Goal: Communication & Community: Share content

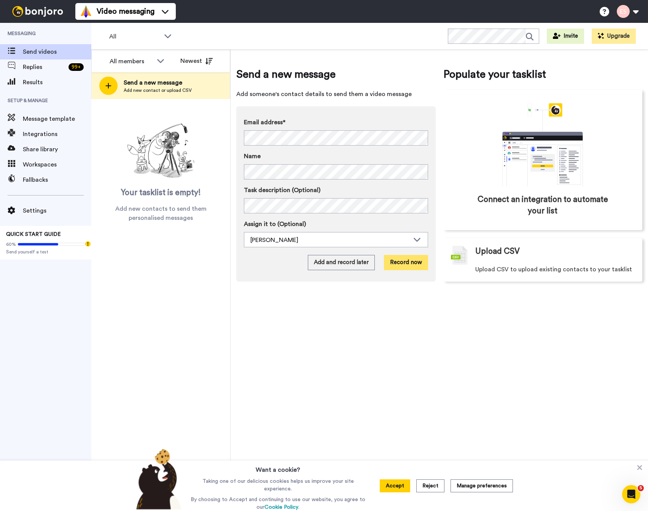
click at [399, 268] on button "Record now" at bounding box center [406, 262] width 44 height 15
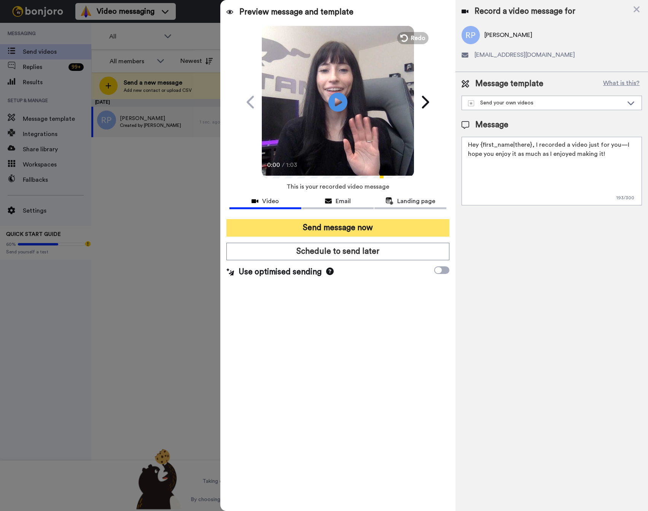
click at [341, 233] on button "Send message now" at bounding box center [338, 228] width 223 height 18
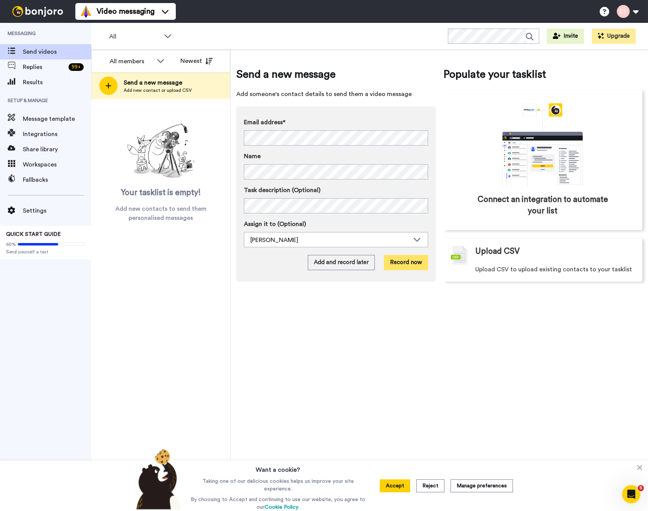
click at [406, 264] on button "Record now" at bounding box center [406, 262] width 44 height 15
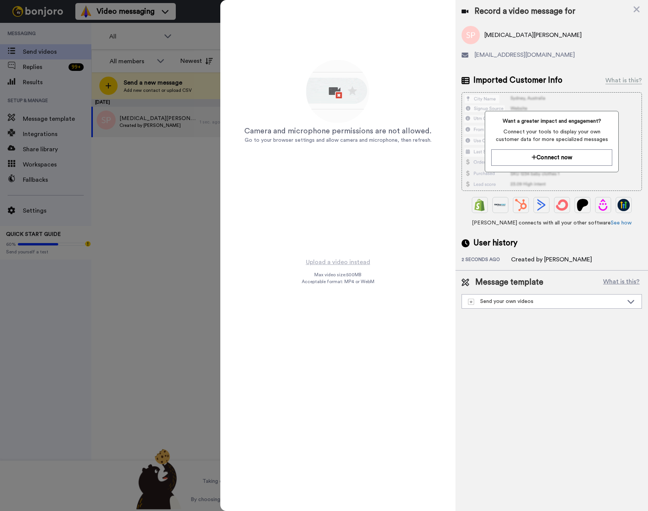
click at [353, 269] on div "Upload a video instead Max video size: 500 MB Acceptable format: MP4 or WebM" at bounding box center [338, 379] width 73 height 245
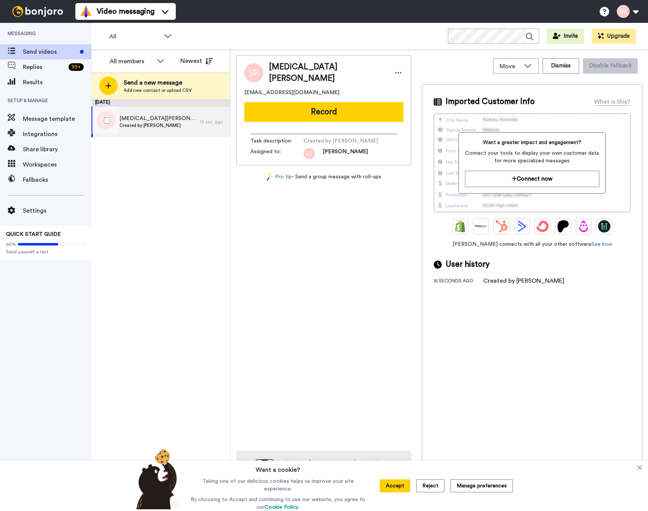
click at [186, 126] on div "Syeda Perveen Created by Esther Scharpf" at bounding box center [145, 122] width 109 height 30
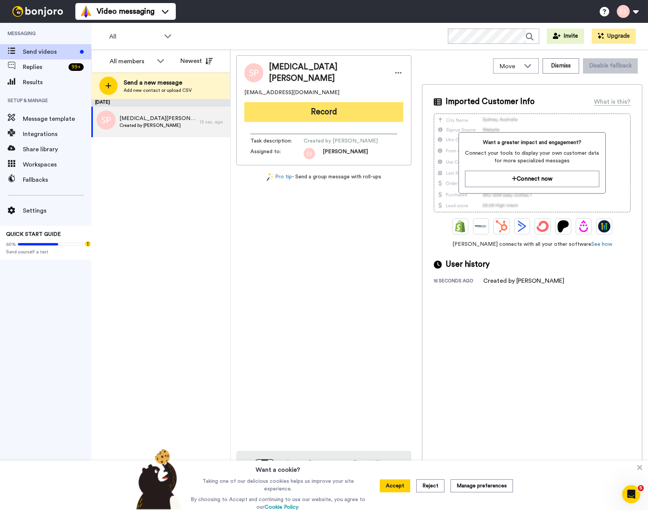
click at [315, 107] on button "Record" at bounding box center [323, 112] width 159 height 20
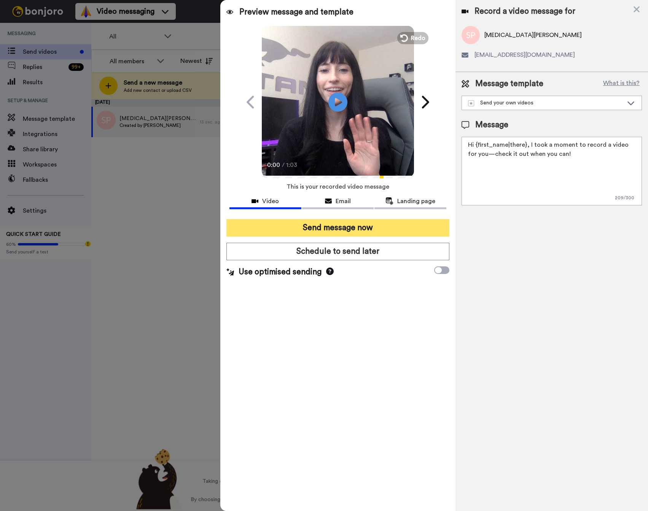
click at [366, 223] on button "Send message now" at bounding box center [338, 228] width 223 height 18
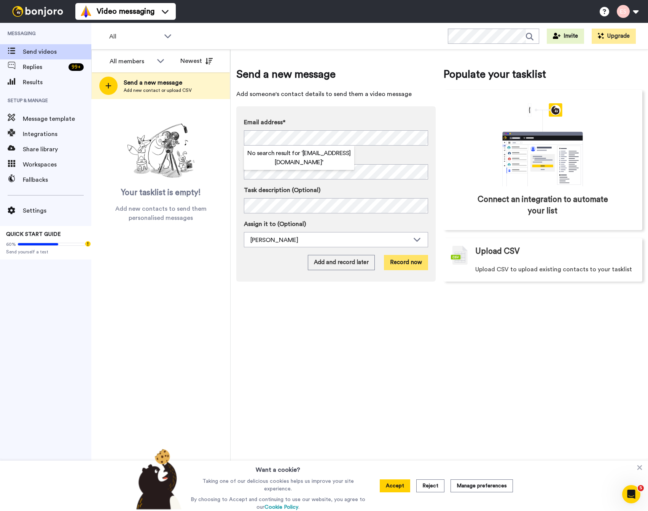
click at [417, 264] on button "Record now" at bounding box center [406, 262] width 44 height 15
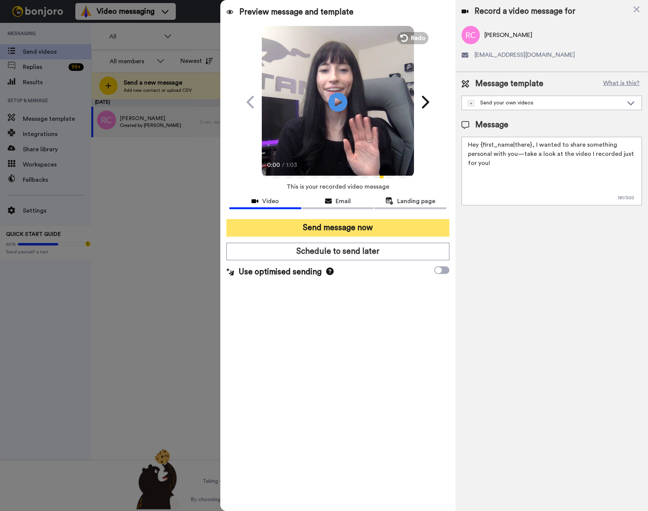
click at [314, 228] on button "Send message now" at bounding box center [338, 228] width 223 height 18
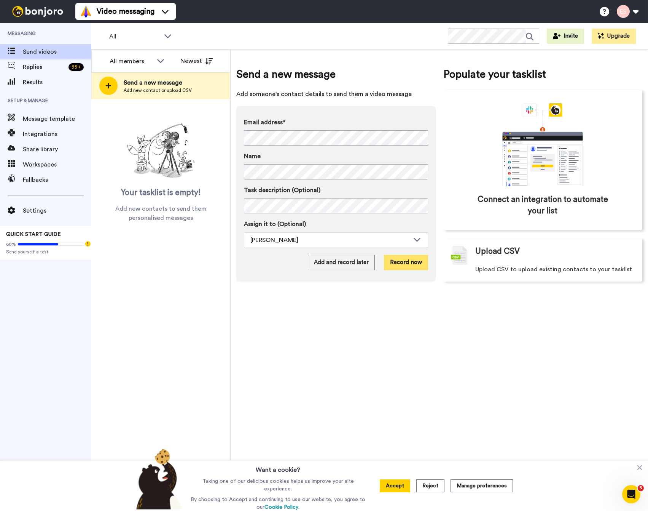
click at [414, 266] on button "Record now" at bounding box center [406, 262] width 44 height 15
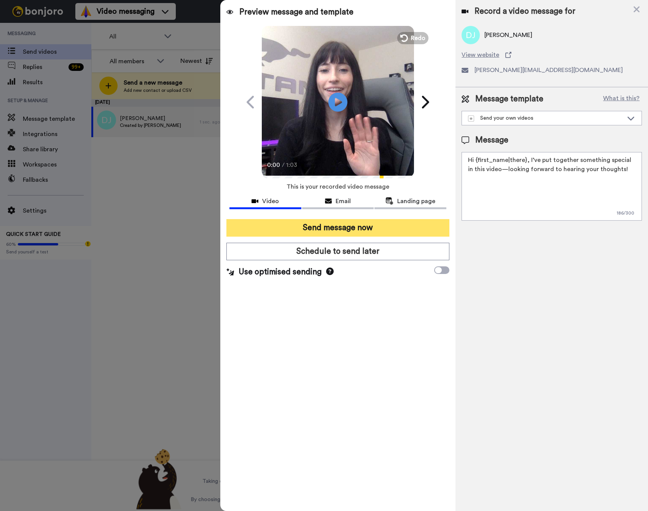
click at [366, 227] on button "Send message now" at bounding box center [338, 228] width 223 height 18
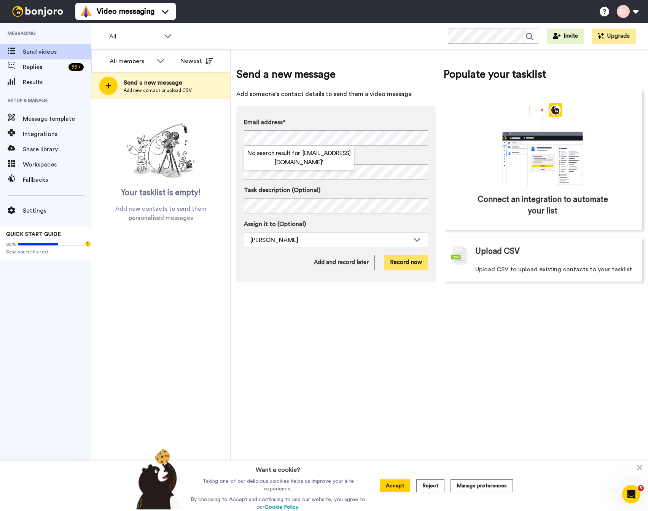
click at [411, 261] on button "Record now" at bounding box center [406, 262] width 44 height 15
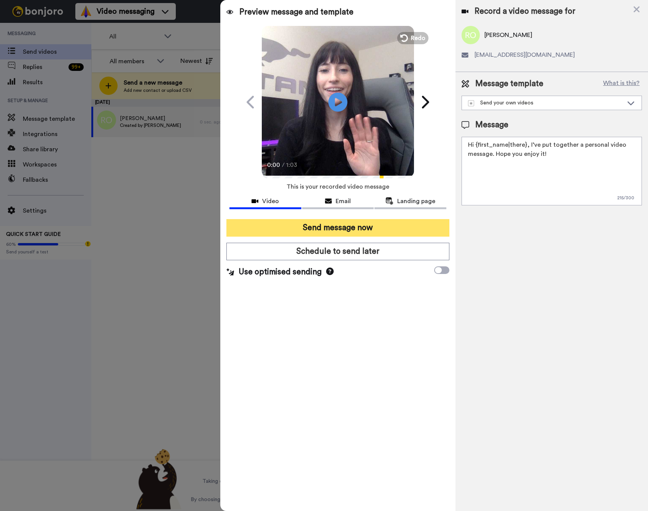
click at [291, 226] on button "Send message now" at bounding box center [338, 228] width 223 height 18
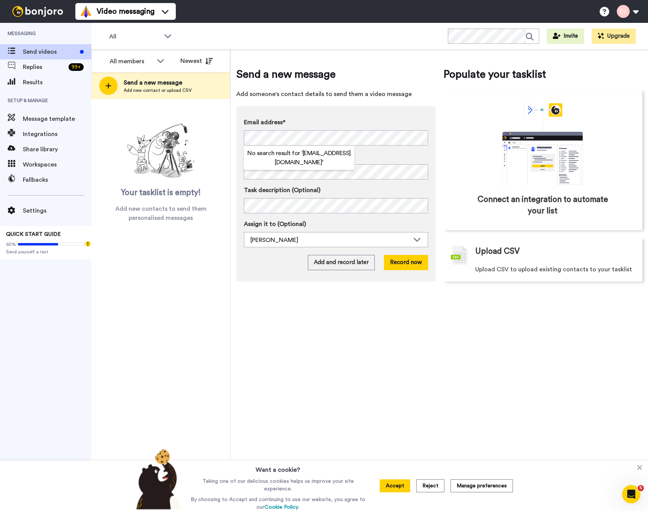
click at [376, 125] on label "Email address*" at bounding box center [336, 122] width 184 height 9
click at [420, 257] on button "Record now" at bounding box center [406, 262] width 44 height 15
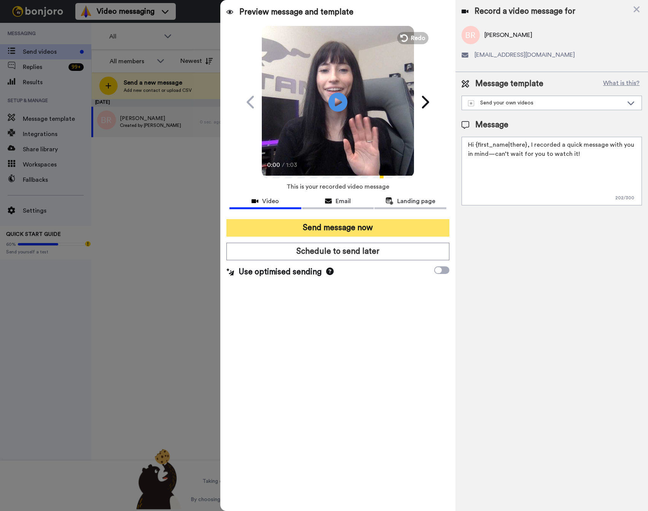
click at [340, 224] on button "Send message now" at bounding box center [338, 228] width 223 height 18
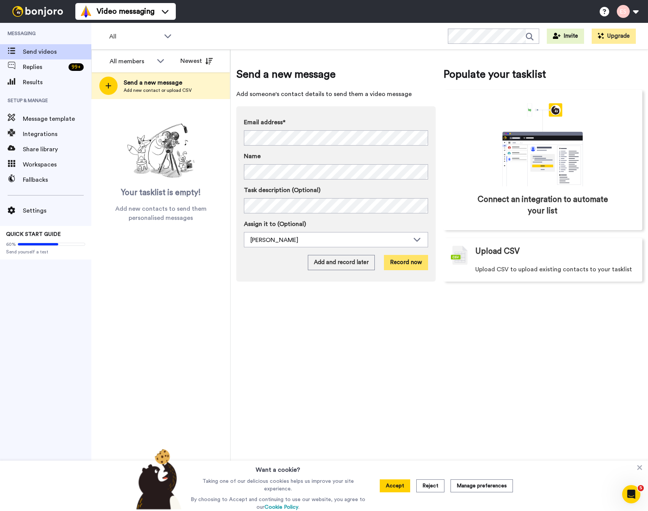
click at [417, 266] on button "Record now" at bounding box center [406, 262] width 44 height 15
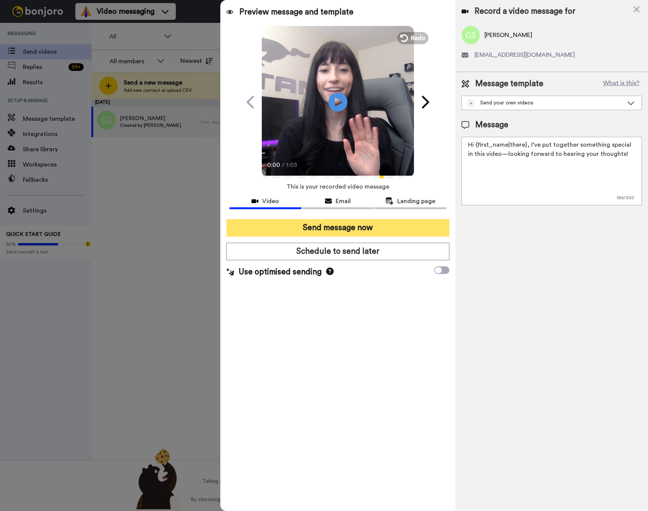
click at [336, 230] on button "Send message now" at bounding box center [338, 228] width 223 height 18
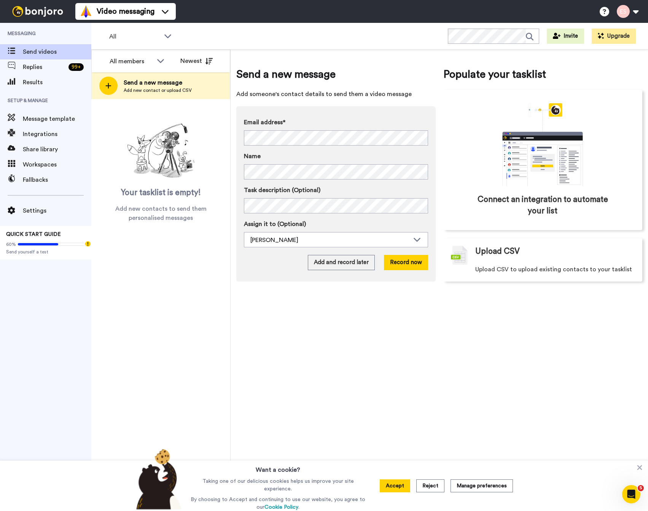
click at [435, 110] on div "Email address* No search result for ‘ robertnunezpacker@gmail.com ’ Name Task d…" at bounding box center [336, 193] width 200 height 175
click at [420, 263] on button "Record now" at bounding box center [406, 262] width 44 height 15
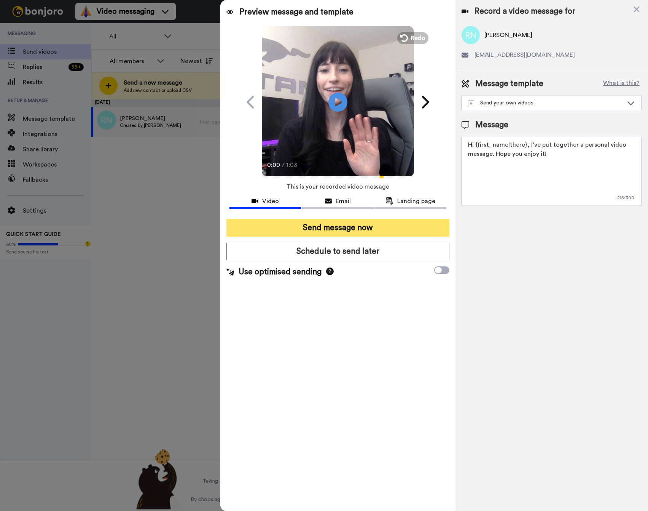
click at [372, 224] on button "Send message now" at bounding box center [338, 228] width 223 height 18
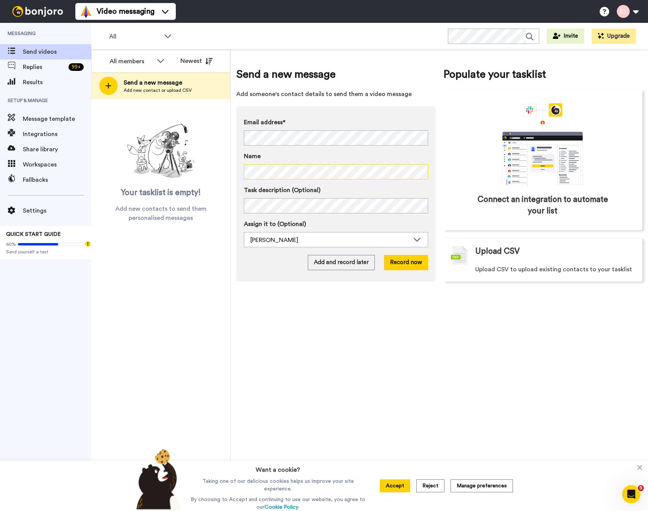
click at [232, 171] on div "Send a new message Add someone's contact details to send them a video message E…" at bounding box center [440, 280] width 418 height 461
click at [402, 261] on button "Record now" at bounding box center [406, 262] width 44 height 15
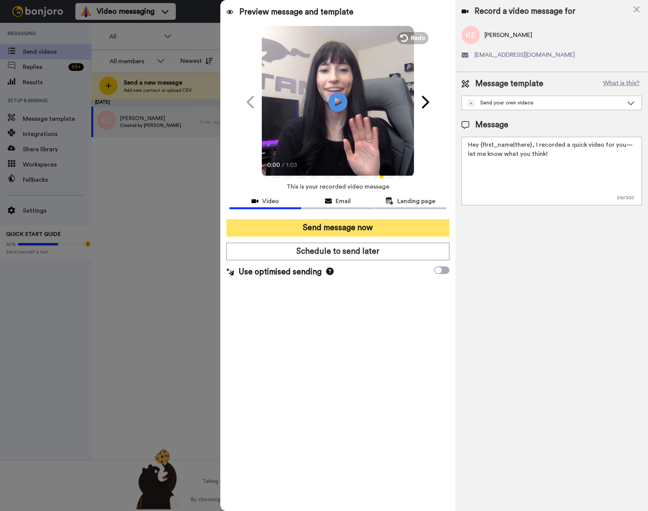
click at [351, 228] on button "Send message now" at bounding box center [338, 228] width 223 height 18
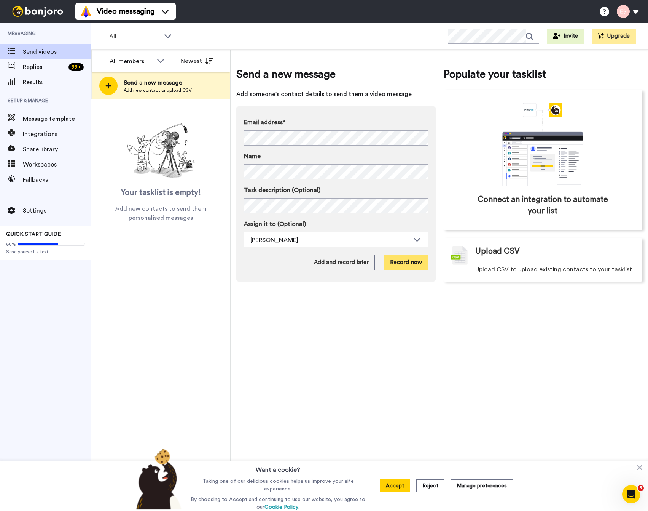
click at [408, 260] on button "Record now" at bounding box center [406, 262] width 44 height 15
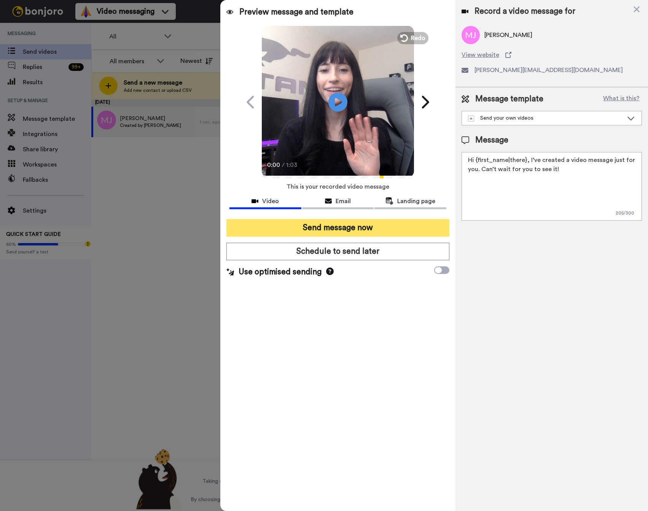
click at [357, 232] on button "Send message now" at bounding box center [338, 228] width 223 height 18
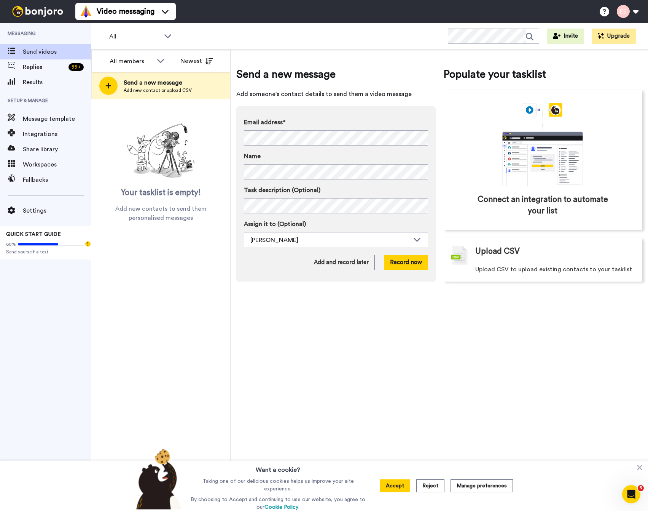
drag, startPoint x: 402, startPoint y: 287, endPoint x: 348, endPoint y: 222, distance: 84.3
click at [402, 287] on div "Send a new message Add someone's contact details to send them a video message E…" at bounding box center [439, 174] width 406 height 238
click at [408, 257] on button "Record now" at bounding box center [406, 262] width 44 height 15
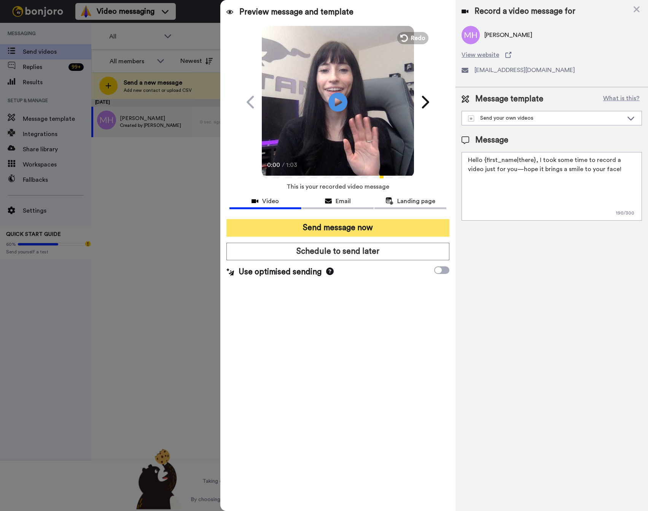
click at [345, 230] on button "Send message now" at bounding box center [338, 228] width 223 height 18
